Goal: Transaction & Acquisition: Purchase product/service

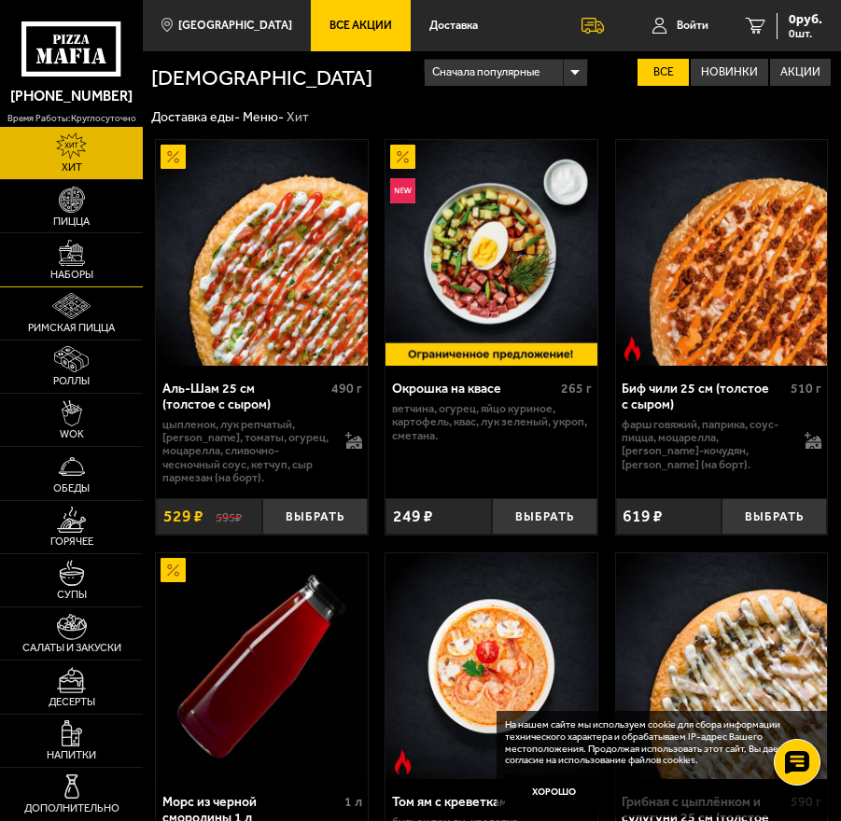
click at [83, 260] on img at bounding box center [72, 253] width 26 height 26
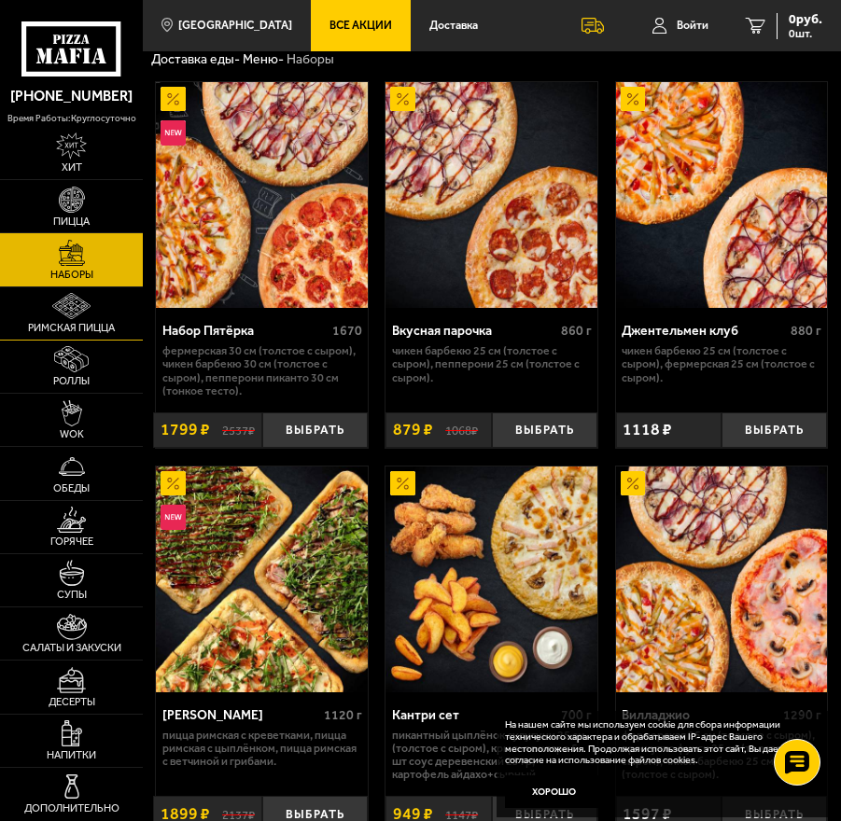
scroll to position [48, 0]
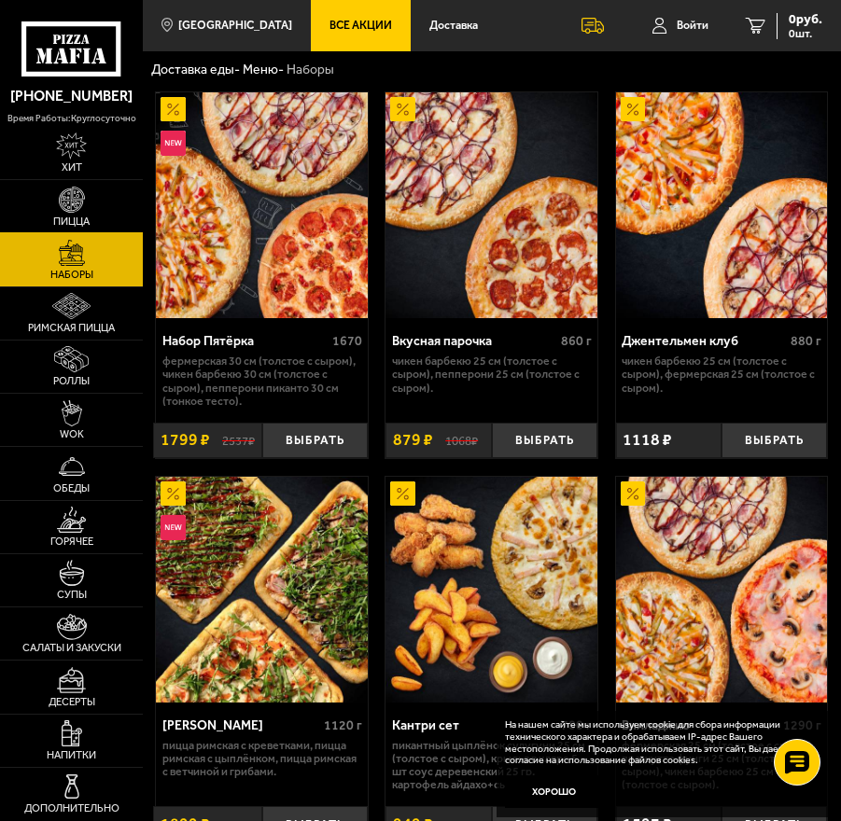
click at [90, 202] on link "Пицца" at bounding box center [71, 206] width 143 height 52
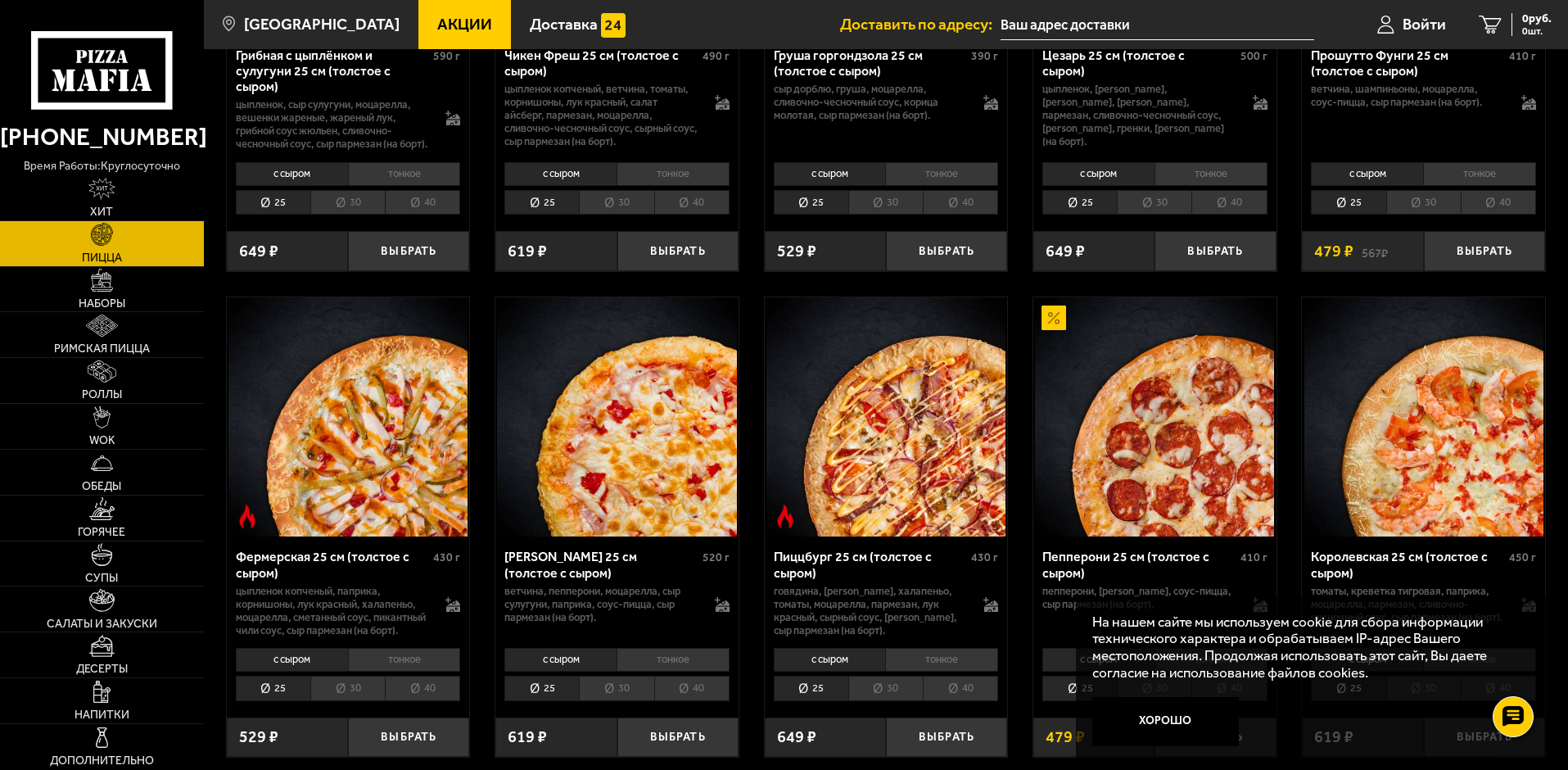
scroll to position [573, 0]
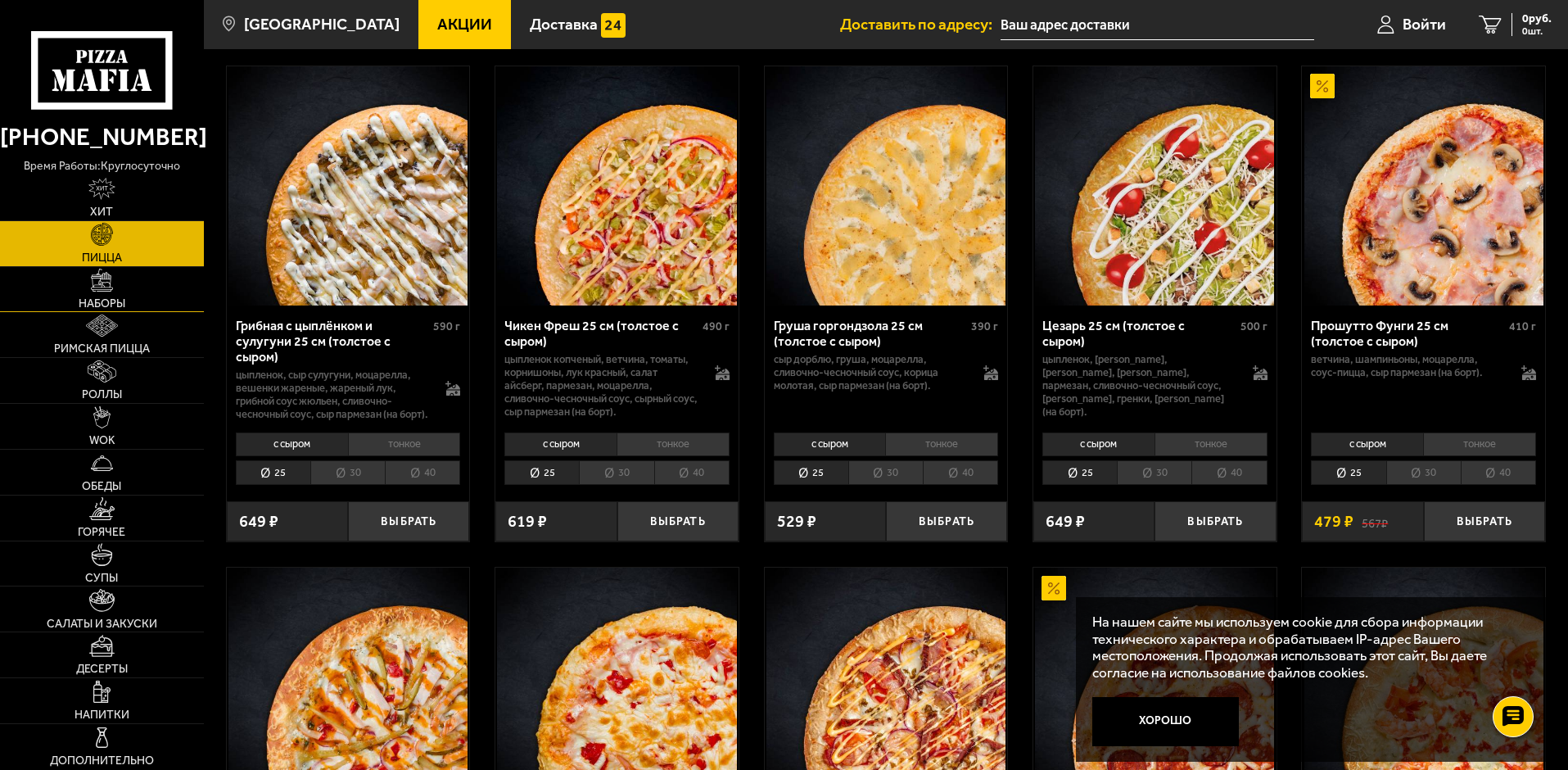
click at [116, 289] on link "Наборы" at bounding box center [102, 289] width 204 height 45
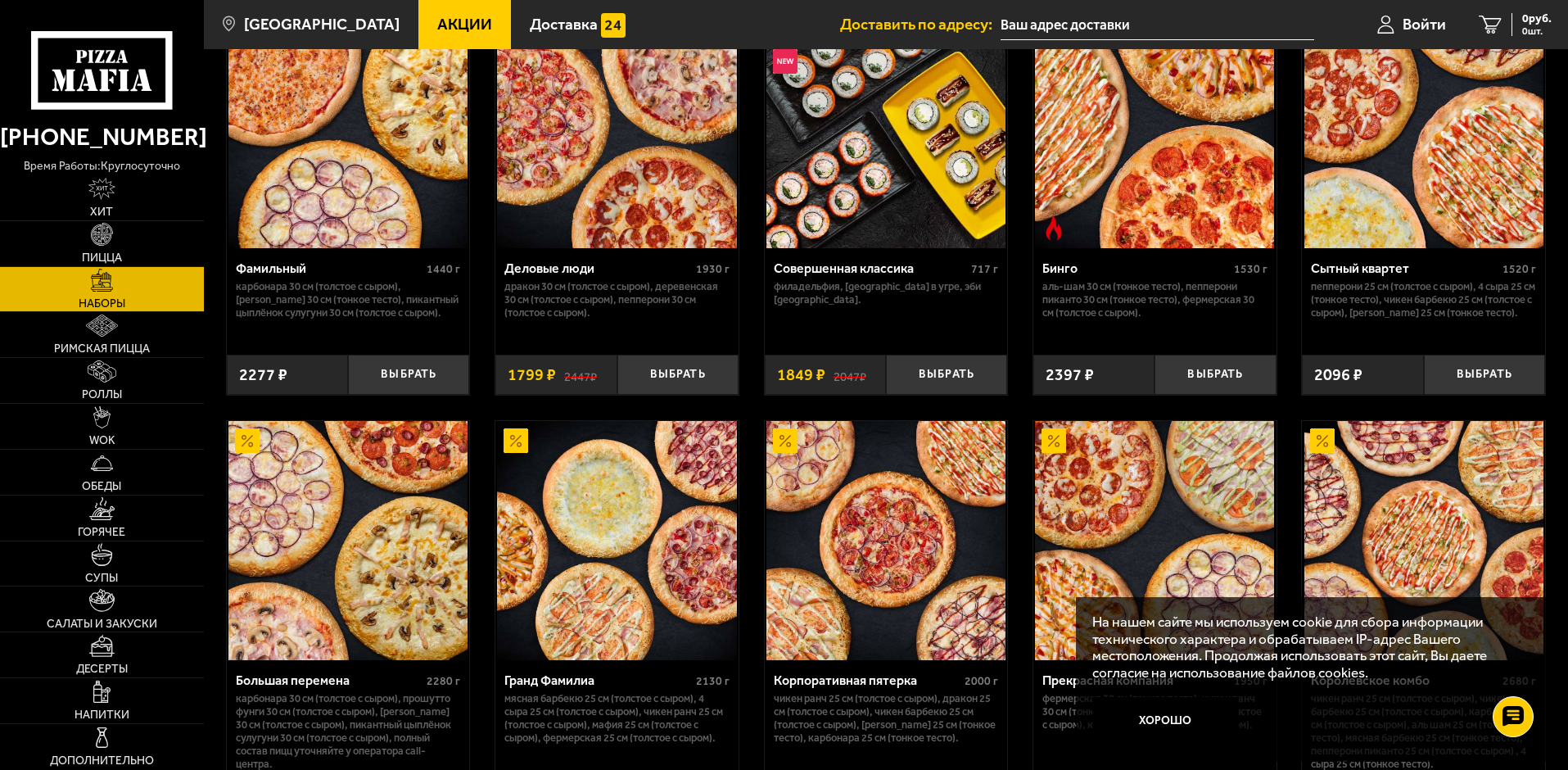
scroll to position [1803, 0]
click at [737, 720] on button "Хорошо" at bounding box center [1166, 722] width 147 height 49
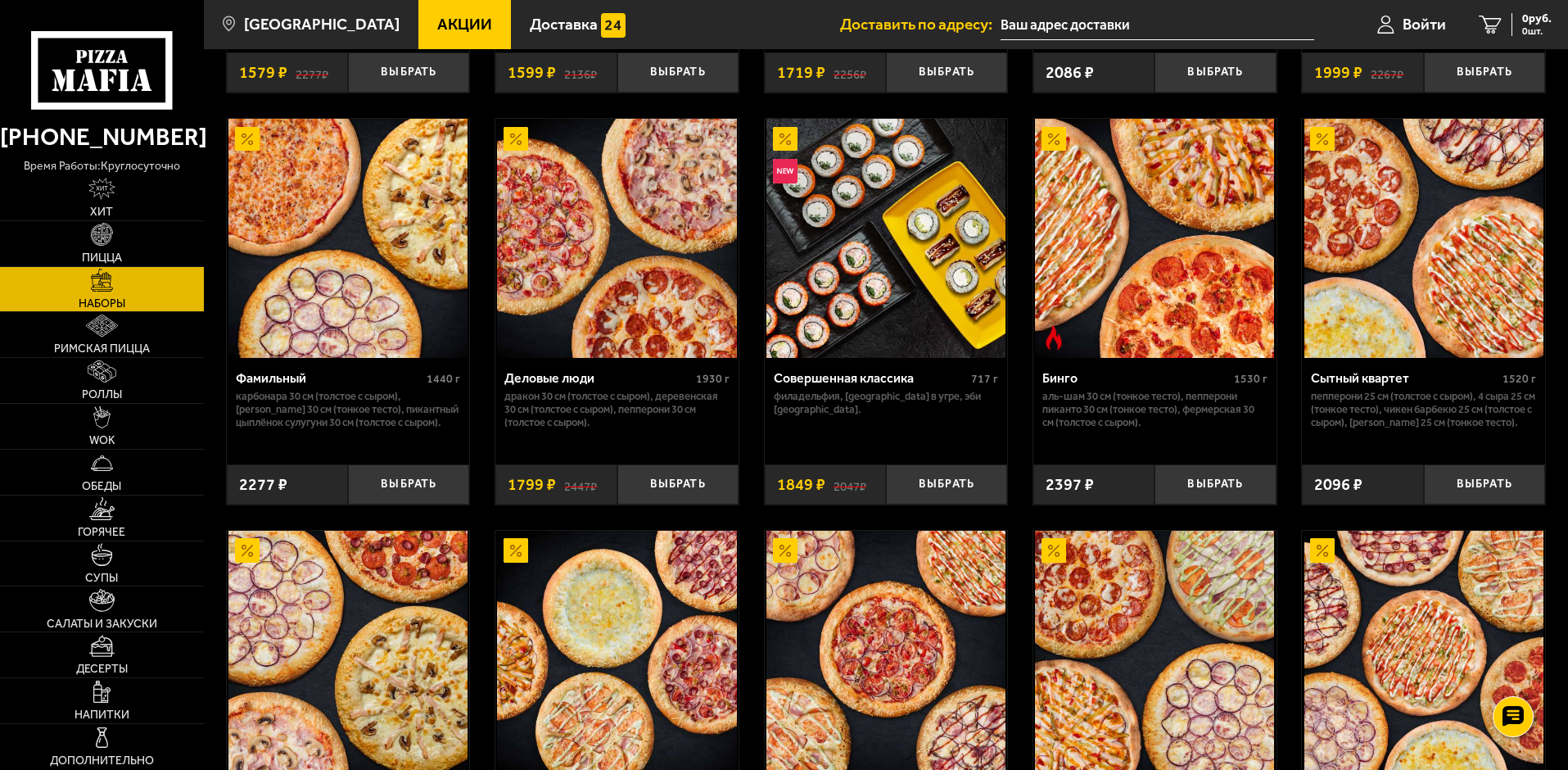
scroll to position [1720, 0]
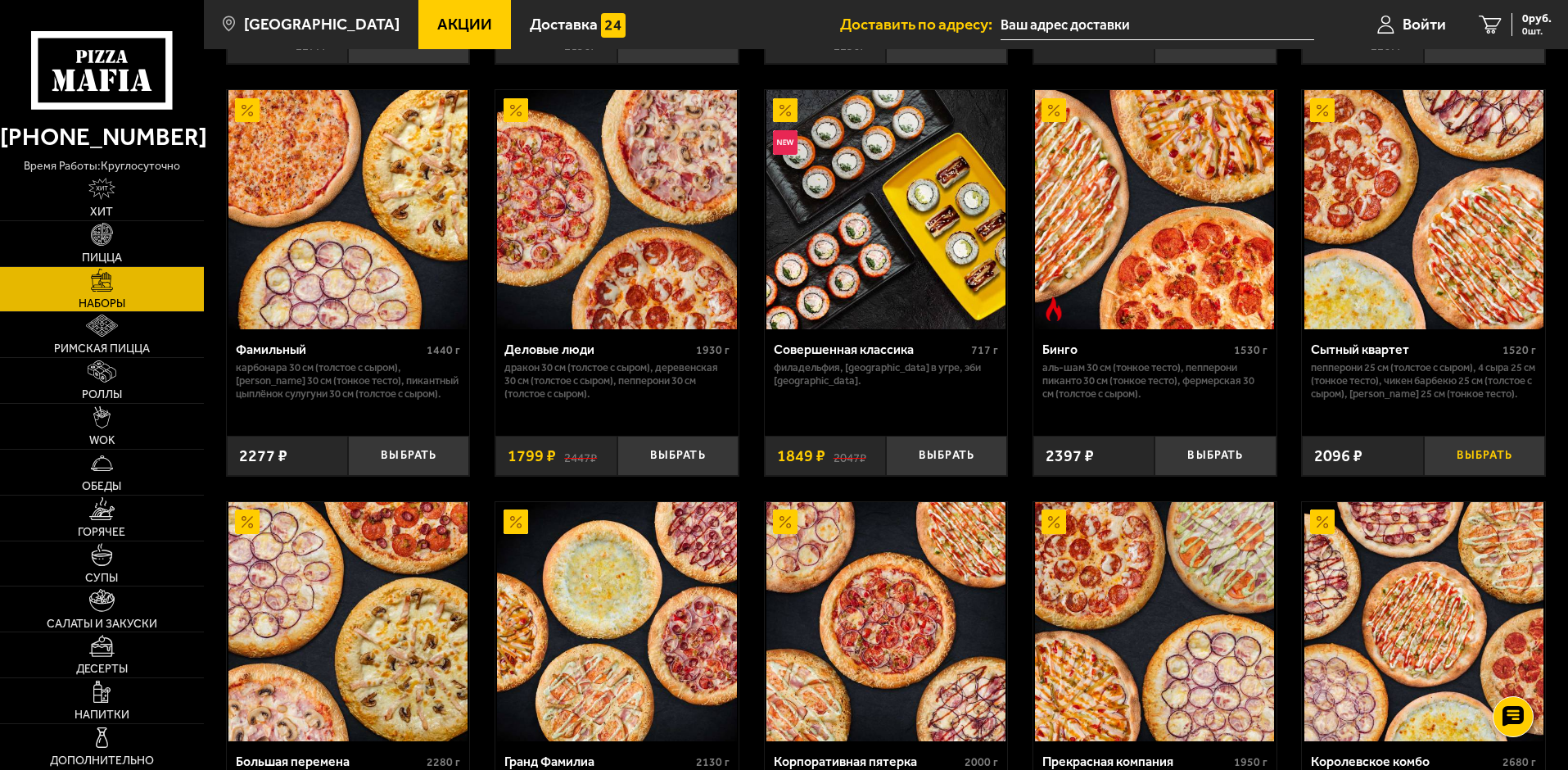
click at [737, 458] on button "Выбрать" at bounding box center [1484, 456] width 121 height 40
click at [737, 21] on span "2096 руб." at bounding box center [1527, 18] width 49 height 11
